Goal: Task Accomplishment & Management: Manage account settings

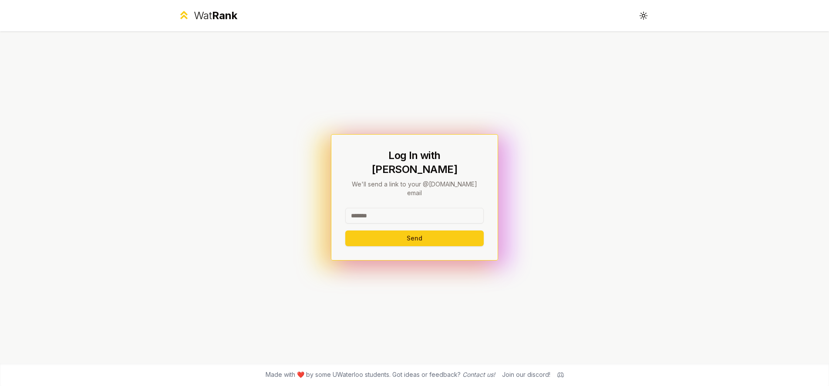
click at [386, 208] on input at bounding box center [414, 216] width 138 height 16
click at [376, 208] on input at bounding box center [414, 216] width 138 height 16
type input "*******"
click at [345, 230] on button "Send" at bounding box center [414, 238] width 138 height 16
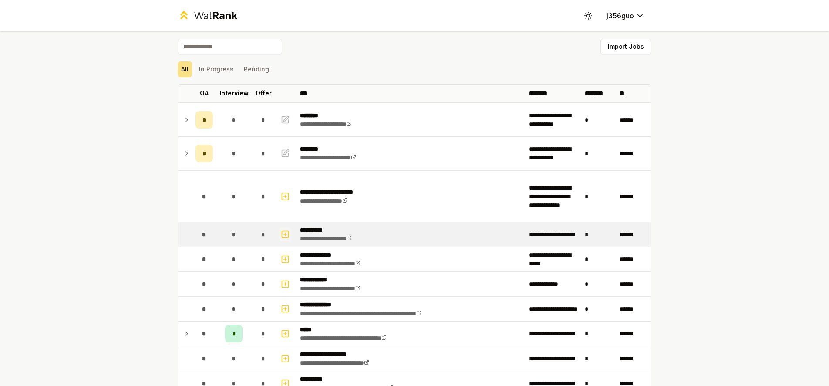
scroll to position [2, 0]
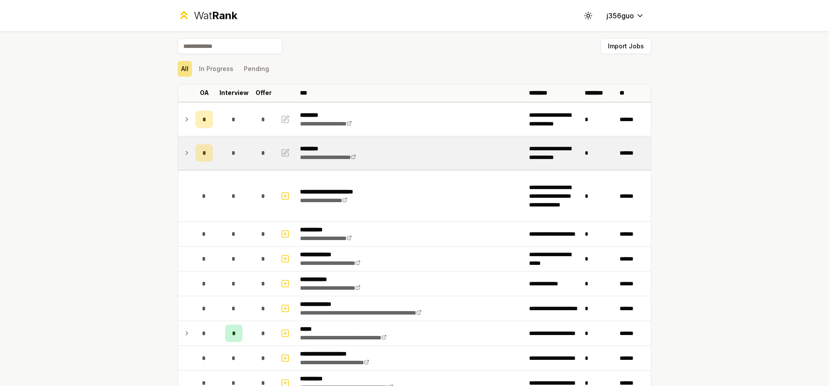
click at [186, 152] on icon at bounding box center [187, 152] width 2 height 3
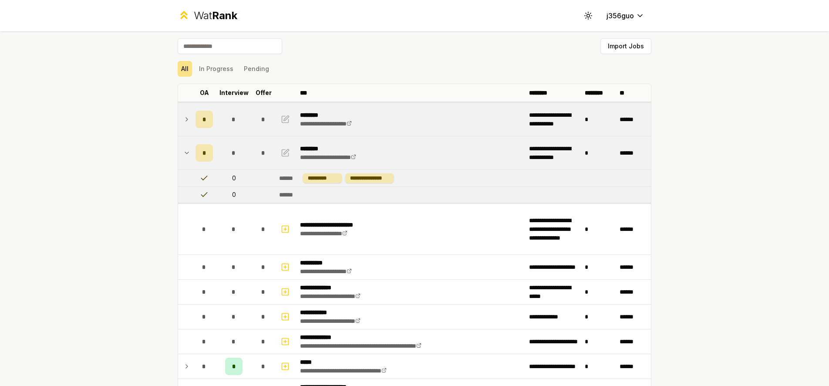
click at [185, 118] on icon at bounding box center [186, 119] width 7 height 10
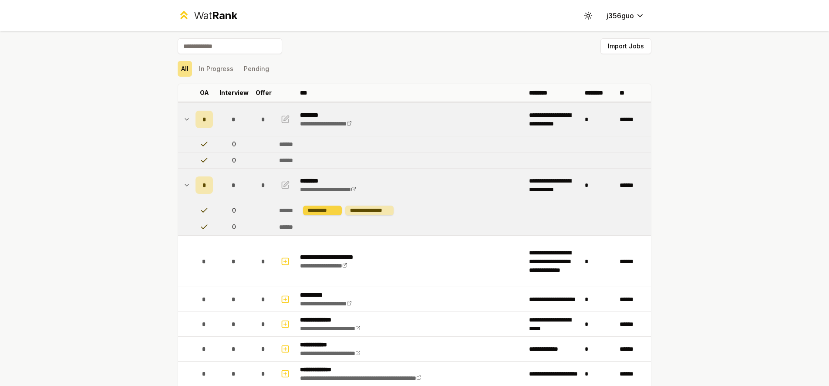
click at [313, 209] on div "*********" at bounding box center [322, 211] width 39 height 10
click at [354, 209] on div "**********" at bounding box center [369, 211] width 48 height 10
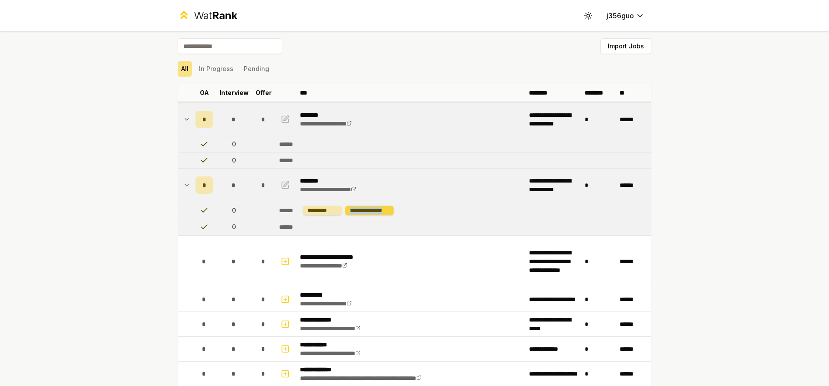
click at [354, 209] on div "**********" at bounding box center [369, 211] width 48 height 10
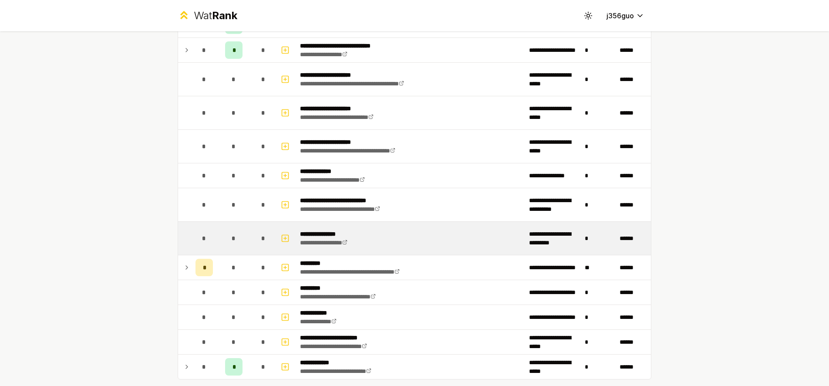
scroll to position [1035, 0]
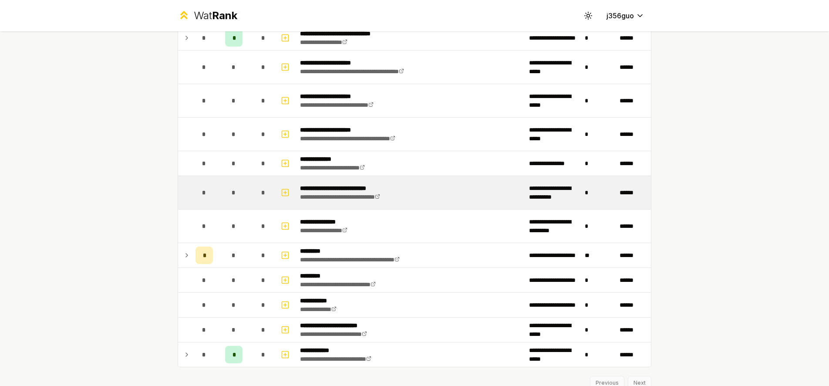
click at [192, 197] on td "*" at bounding box center [204, 192] width 24 height 33
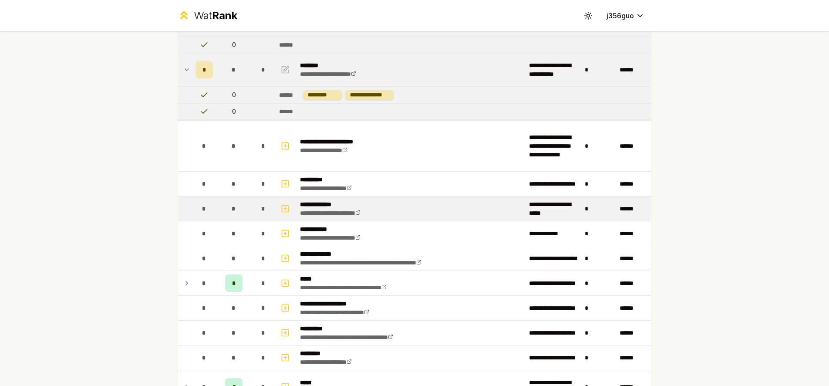
scroll to position [0, 0]
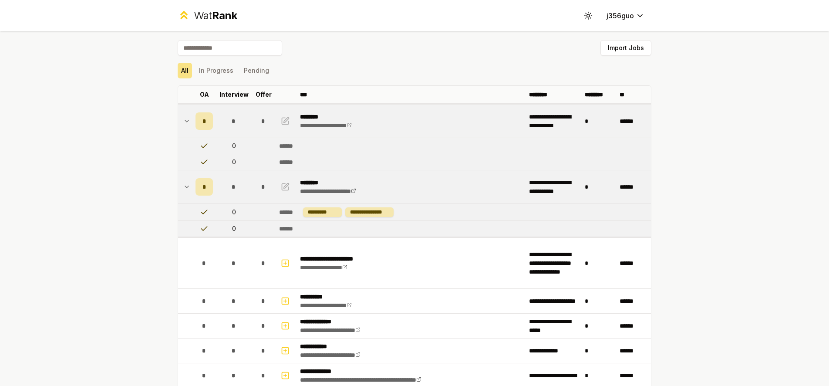
click at [183, 186] on icon at bounding box center [186, 187] width 7 height 10
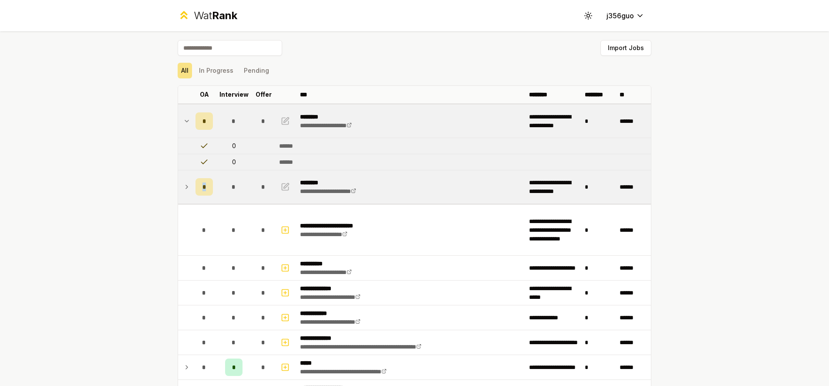
click at [183, 186] on icon at bounding box center [186, 187] width 7 height 10
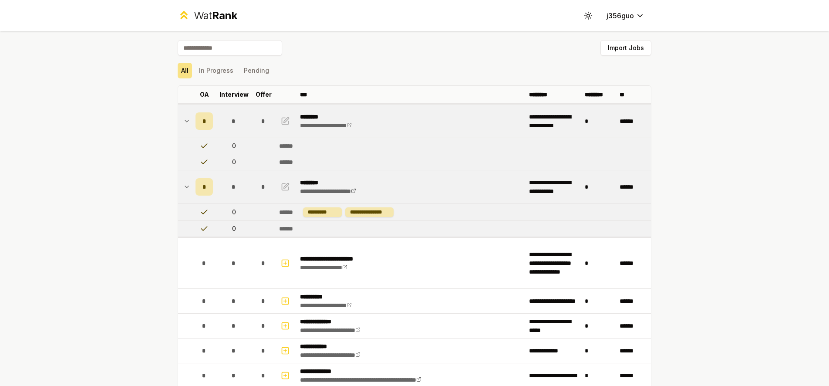
click at [184, 117] on icon at bounding box center [186, 121] width 7 height 10
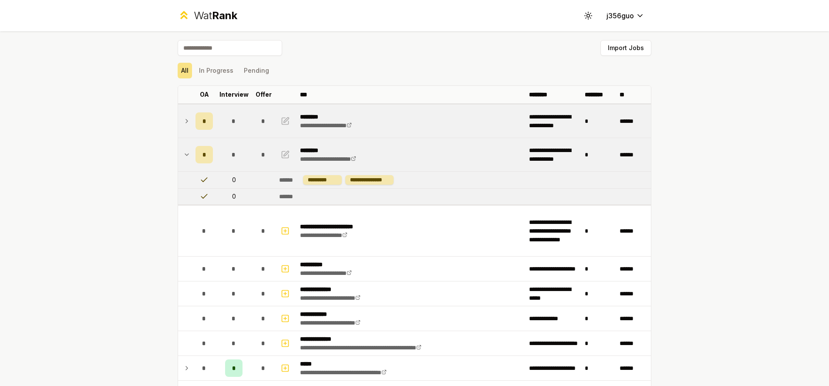
click at [183, 118] on icon at bounding box center [186, 121] width 7 height 10
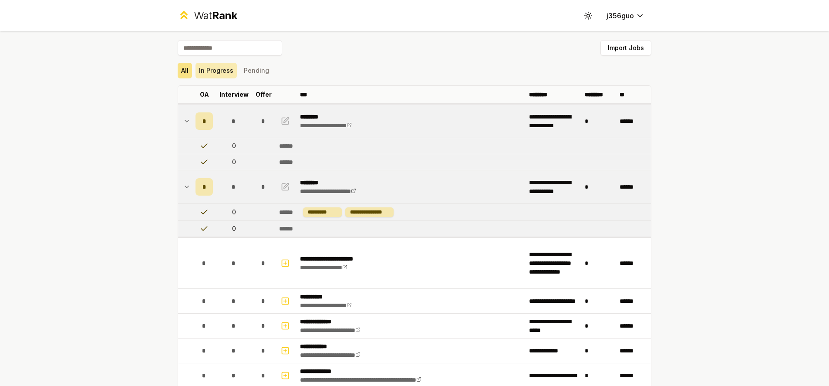
click at [206, 68] on button "In Progress" at bounding box center [216, 71] width 41 height 16
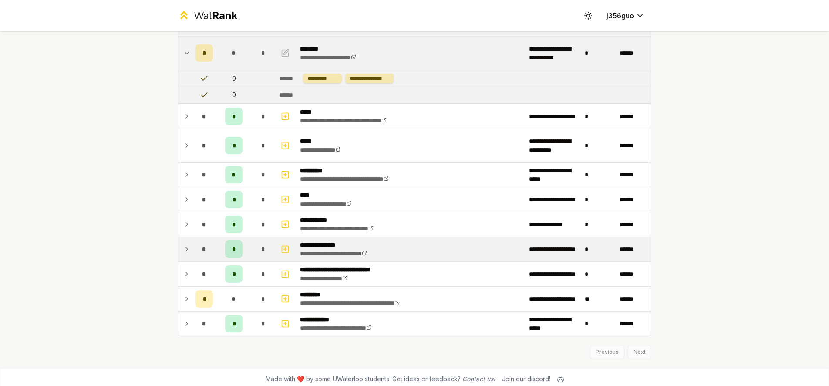
scroll to position [138, 0]
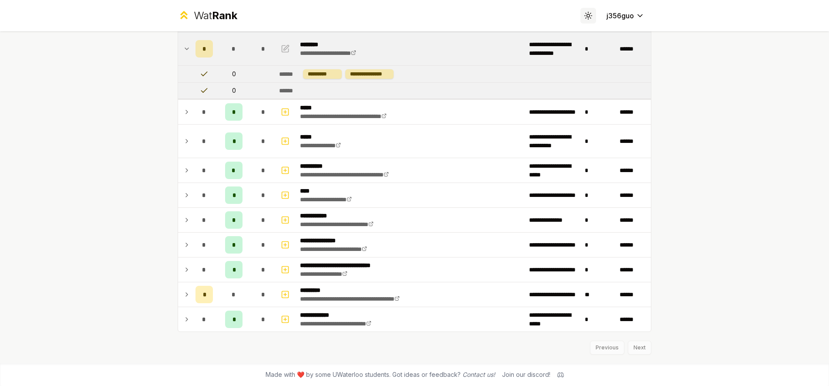
click at [591, 10] on button "Toggle theme" at bounding box center [589, 16] width 16 height 16
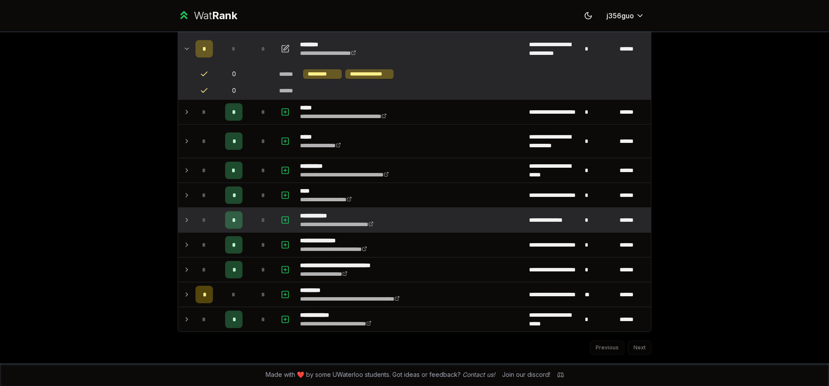
click at [183, 214] on td at bounding box center [185, 220] width 14 height 24
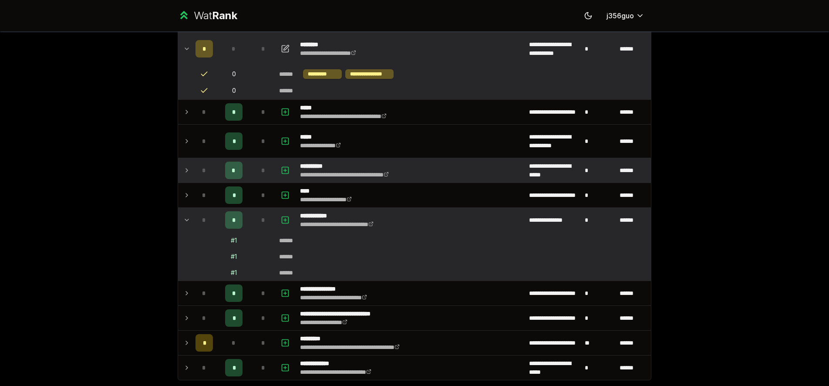
click at [188, 170] on td at bounding box center [185, 170] width 14 height 24
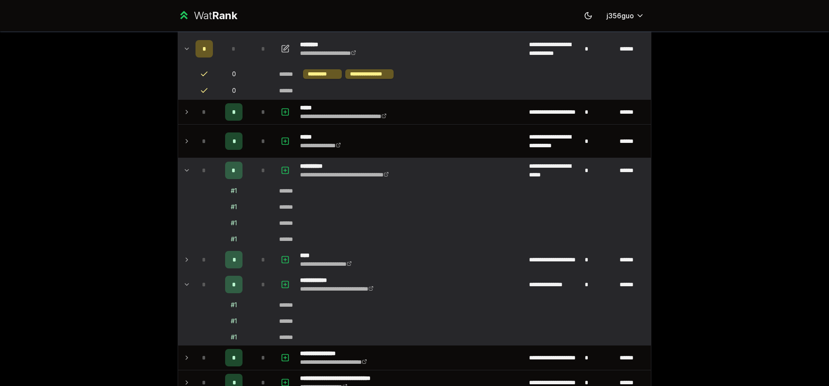
click at [183, 261] on icon at bounding box center [186, 259] width 7 height 10
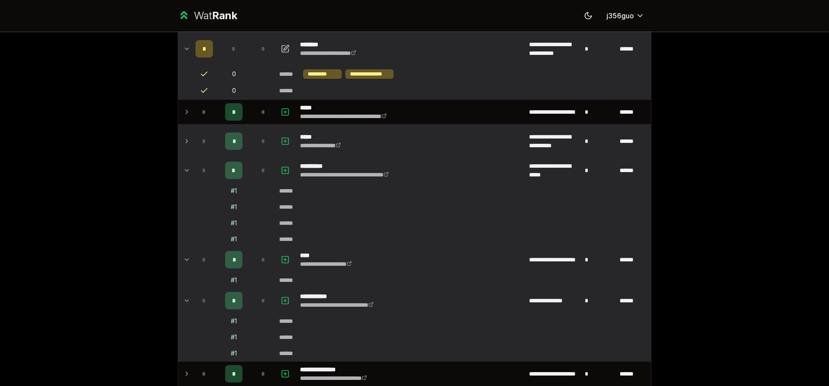
click at [185, 132] on td at bounding box center [185, 141] width 14 height 33
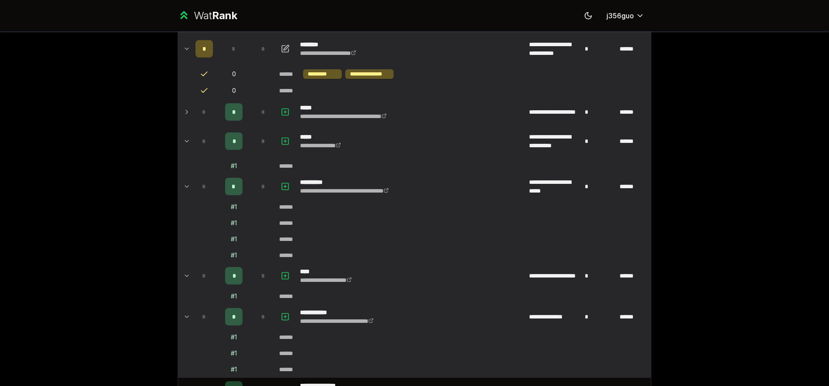
click at [192, 109] on td "*" at bounding box center [204, 112] width 24 height 24
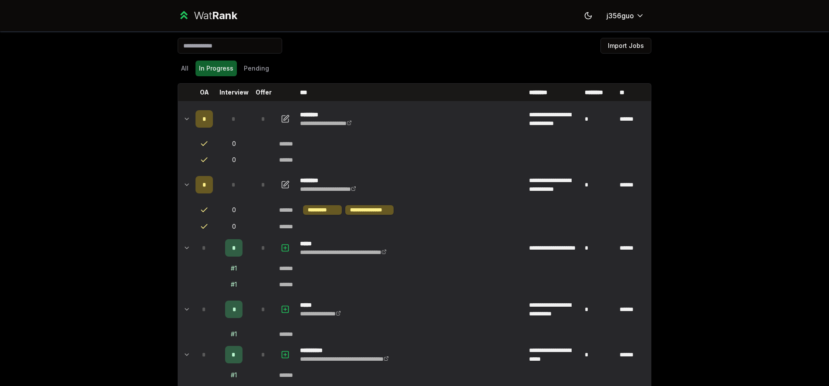
scroll to position [0, 0]
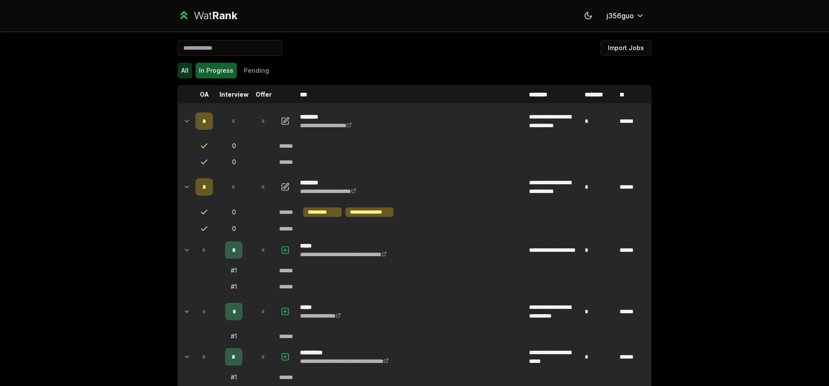
click at [178, 72] on button "All" at bounding box center [185, 71] width 14 height 16
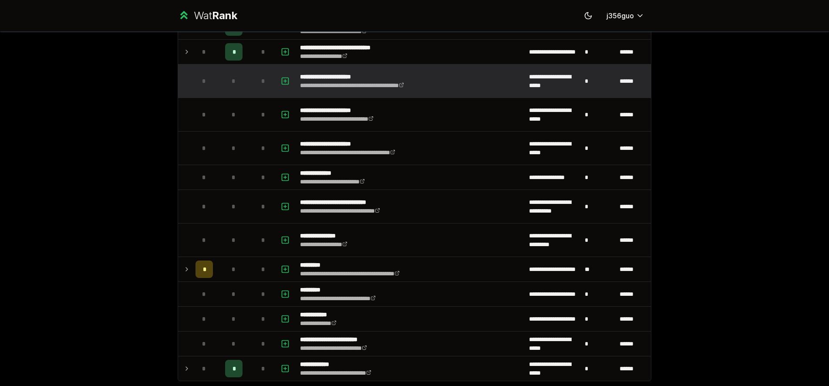
scroll to position [855, 0]
